Goal: Information Seeking & Learning: Learn about a topic

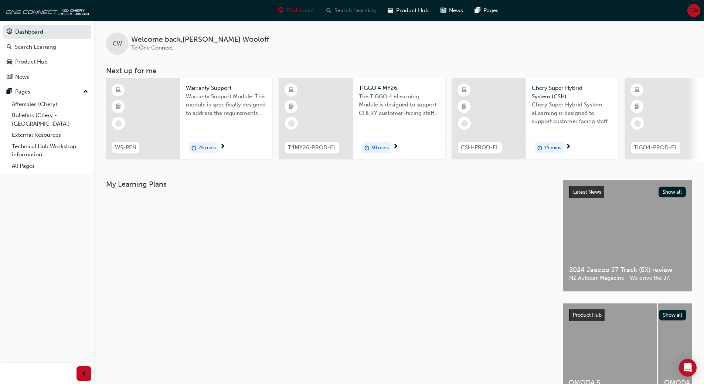
click at [354, 11] on span "Search Learning" at bounding box center [355, 10] width 41 height 9
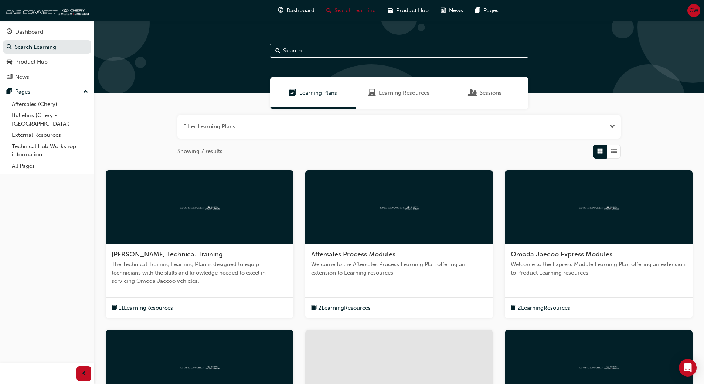
scroll to position [149, 0]
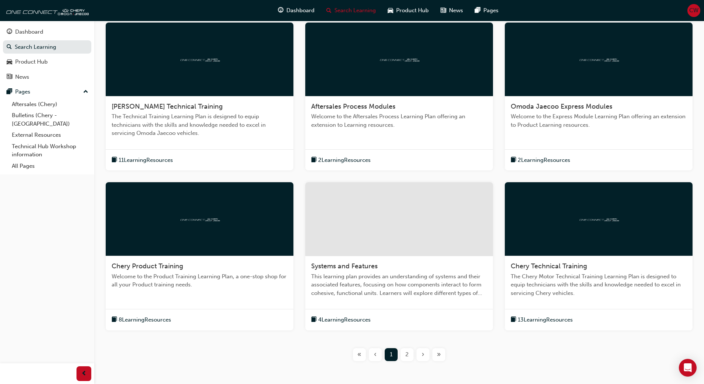
click at [406, 352] on span "2" at bounding box center [407, 355] width 3 height 9
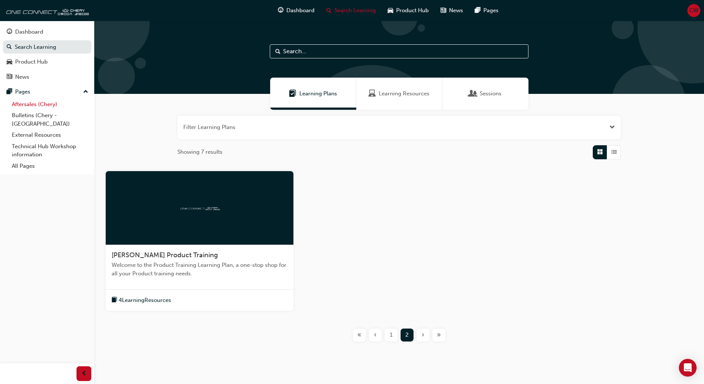
click at [35, 103] on link "Aftersales (Chery)" at bounding box center [50, 104] width 82 height 11
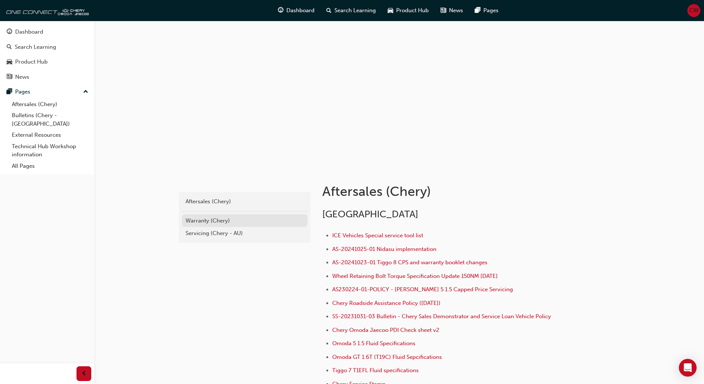
click at [218, 222] on div "Warranty (Chery)" at bounding box center [245, 221] width 118 height 9
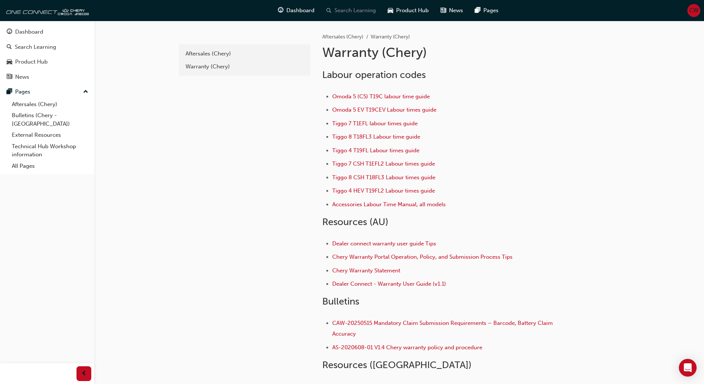
click at [342, 11] on span "Search Learning" at bounding box center [355, 10] width 41 height 9
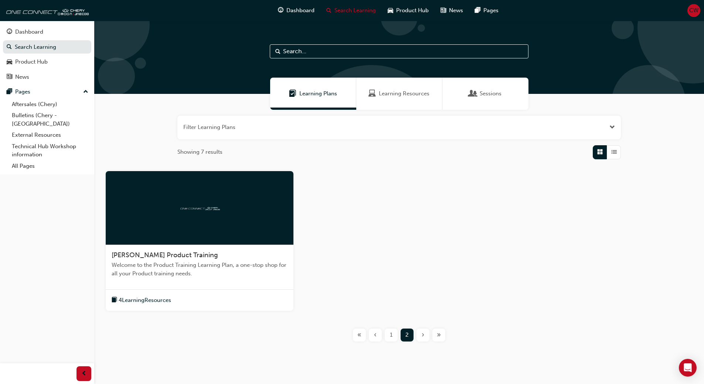
click at [390, 336] on span "1" at bounding box center [391, 335] width 3 height 9
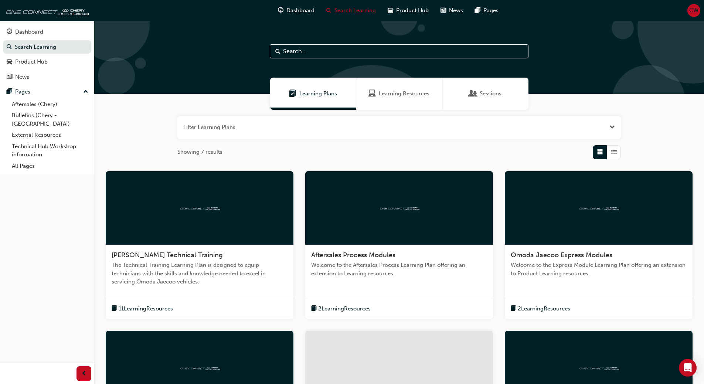
click at [310, 56] on input "text" at bounding box center [399, 51] width 259 height 14
type input "Warranty"
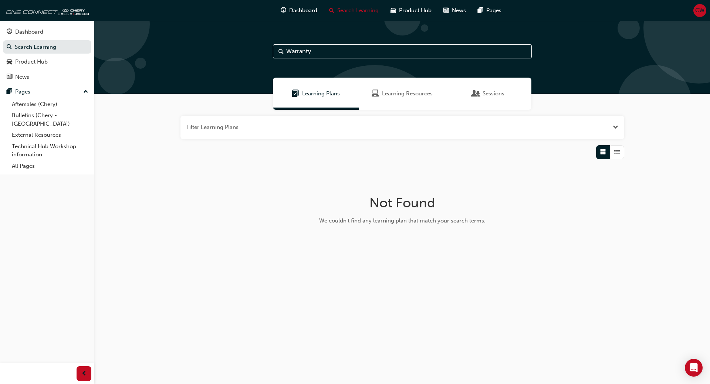
click at [404, 95] on span "Learning Resources" at bounding box center [407, 93] width 51 height 9
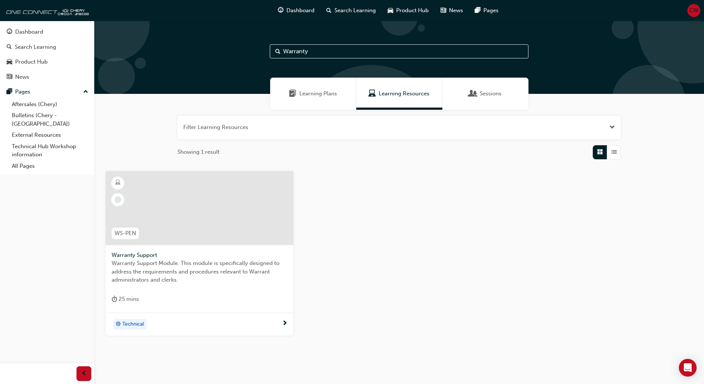
click at [166, 277] on span "Warranty Support Module. This module is specifically designed to address the re…" at bounding box center [200, 271] width 176 height 25
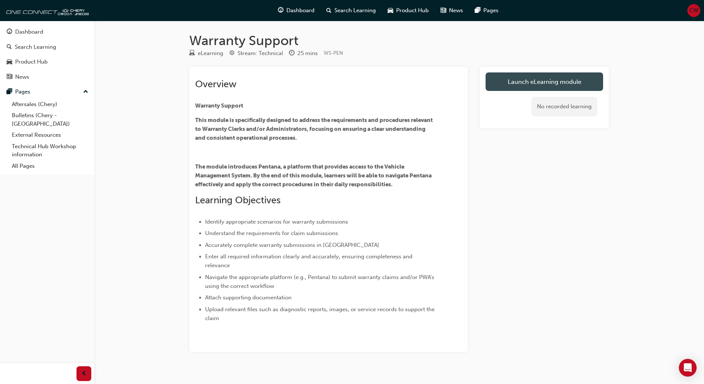
click at [534, 82] on link "Launch eLearning module" at bounding box center [545, 81] width 118 height 18
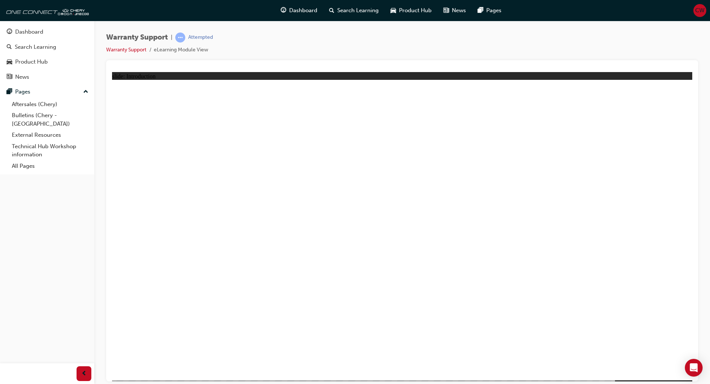
click at [28, 104] on link "Aftersales (Chery)" at bounding box center [50, 104] width 82 height 11
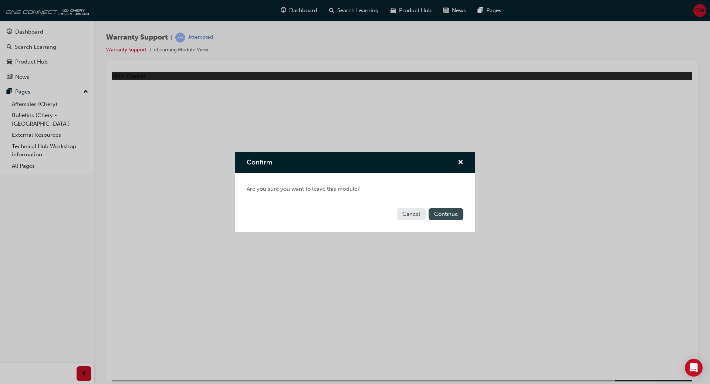
click at [448, 217] on button "Continue" at bounding box center [446, 214] width 35 height 12
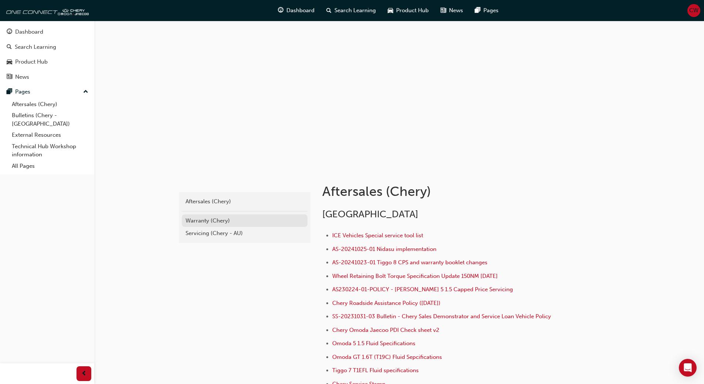
click at [207, 217] on div "Warranty (Chery)" at bounding box center [245, 221] width 118 height 9
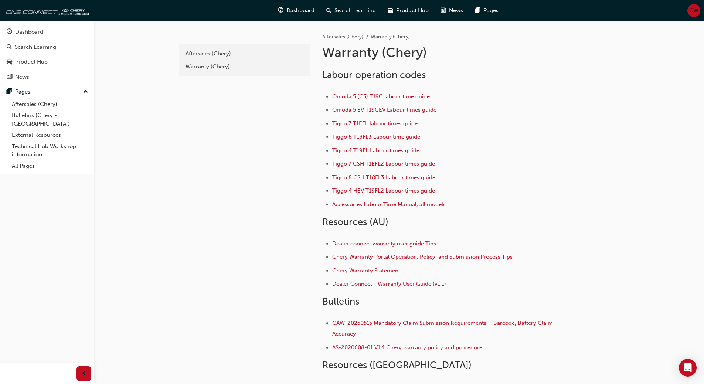
click at [356, 190] on span "Tiggo 4 HEV T19FL2 Labour times guide" at bounding box center [383, 190] width 103 height 7
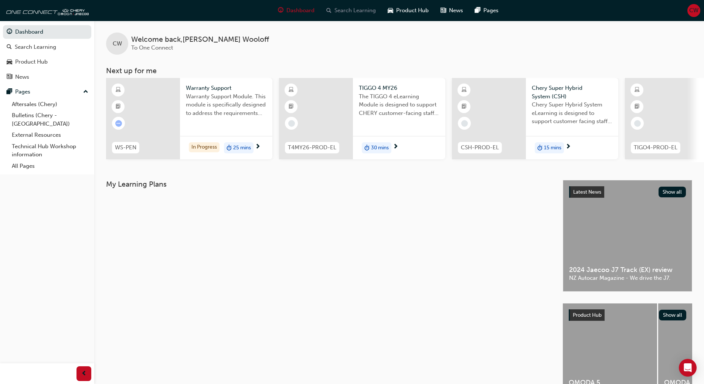
click at [358, 9] on span "Search Learning" at bounding box center [355, 10] width 41 height 9
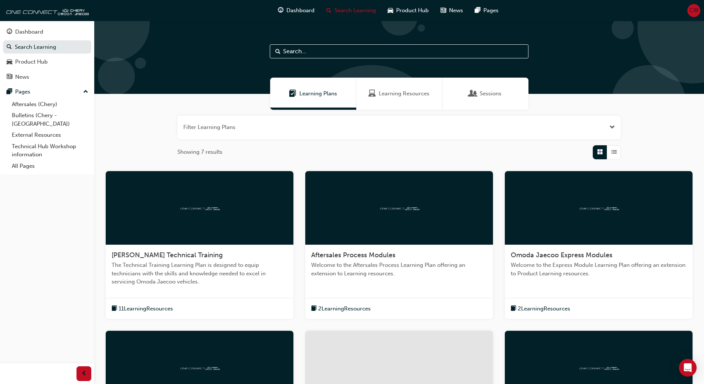
click at [315, 93] on span "Learning Plans" at bounding box center [319, 93] width 38 height 9
click at [489, 92] on span "Sessions" at bounding box center [491, 93] width 22 height 9
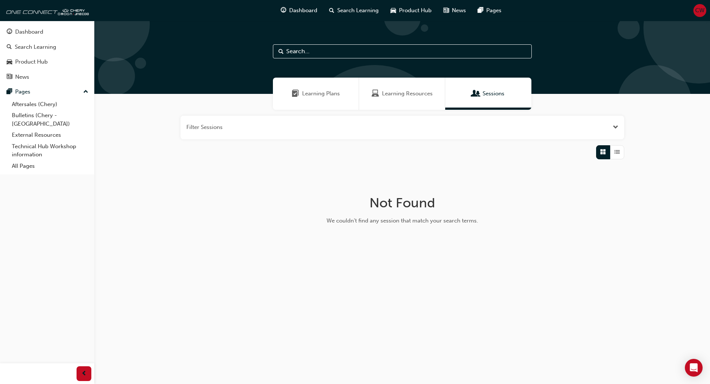
click at [387, 94] on span "Learning Resources" at bounding box center [407, 93] width 51 height 9
